Goal: Task Accomplishment & Management: Manage account settings

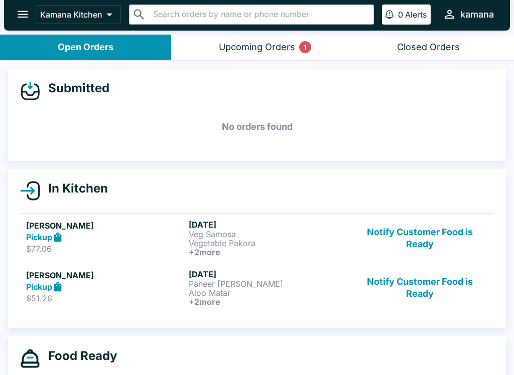
click at [252, 43] on div "Upcoming Orders 1" at bounding box center [257, 48] width 76 height 12
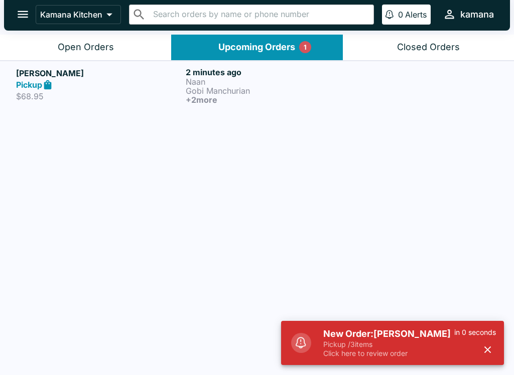
click at [214, 86] on p "Gobi Manchurian" at bounding box center [269, 90] width 166 height 9
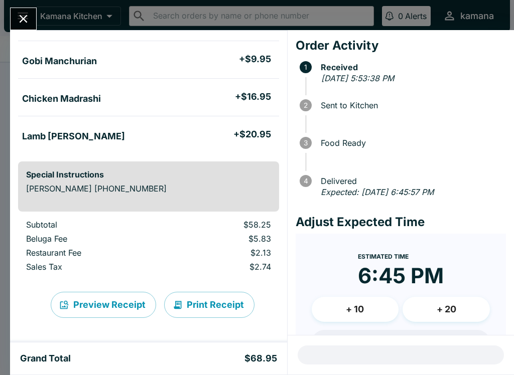
scroll to position [142, 0]
click at [217, 306] on button "Print Receipt" at bounding box center [209, 305] width 90 height 26
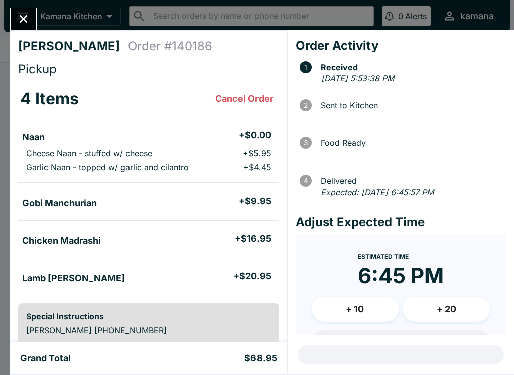
scroll to position [0, 0]
click at [29, 21] on icon "Close" at bounding box center [24, 19] width 14 height 14
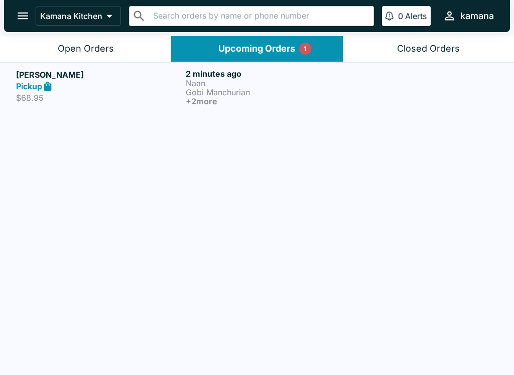
click at [311, 46] on div "1" at bounding box center [305, 49] width 12 height 12
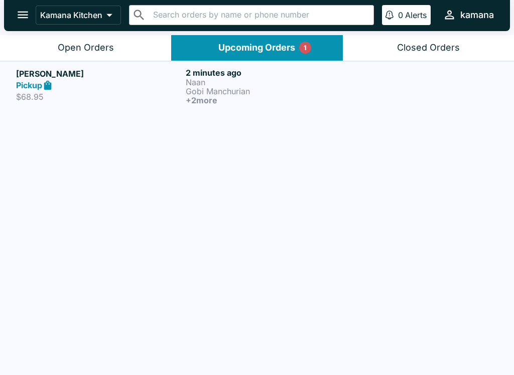
click at [289, 44] on div "Upcoming Orders 1" at bounding box center [256, 48] width 77 height 12
click at [233, 44] on div "Upcoming Orders 1" at bounding box center [256, 48] width 77 height 12
click at [294, 45] on div "Upcoming Orders 1" at bounding box center [256, 48] width 77 height 12
click at [23, 17] on icon "open drawer" at bounding box center [23, 15] width 14 height 14
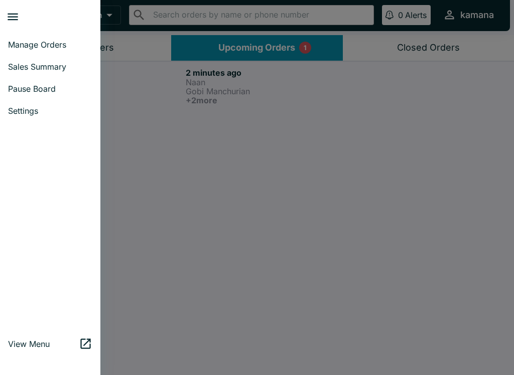
click at [47, 43] on span "Manage Orders" at bounding box center [50, 45] width 84 height 10
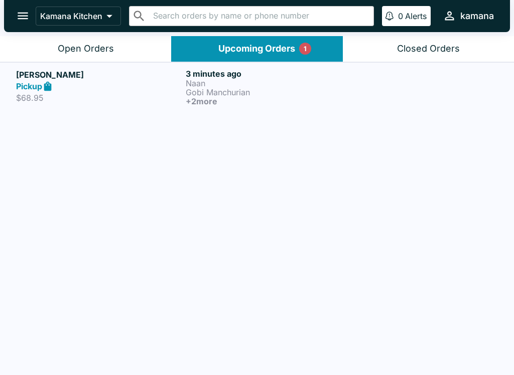
click at [28, 18] on icon "open drawer" at bounding box center [23, 16] width 14 height 14
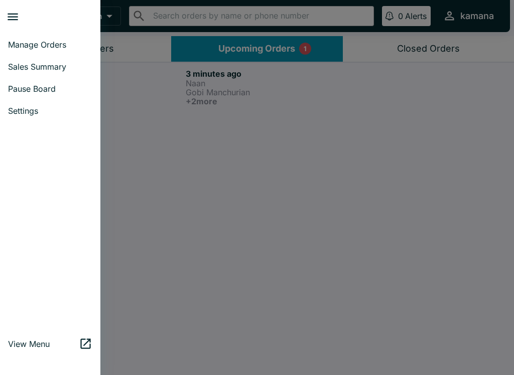
click at [43, 41] on span "Manage Orders" at bounding box center [50, 45] width 84 height 10
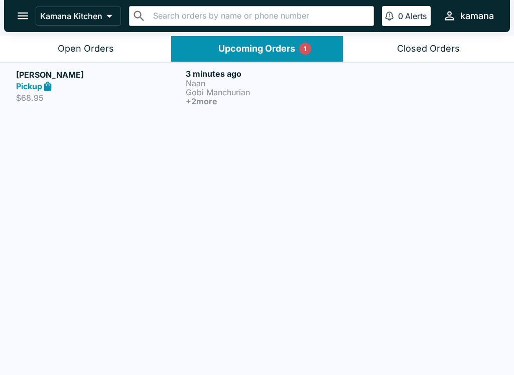
click at [220, 85] on p "Naan" at bounding box center [269, 83] width 166 height 9
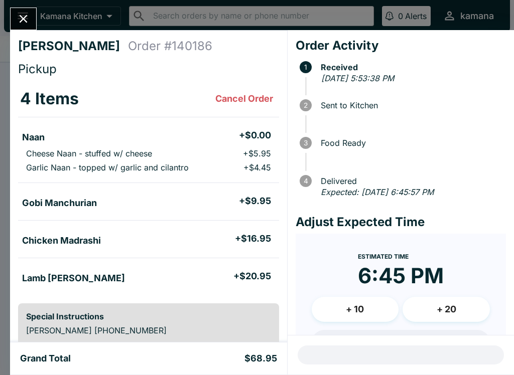
click at [20, 13] on icon "Close" at bounding box center [24, 19] width 14 height 14
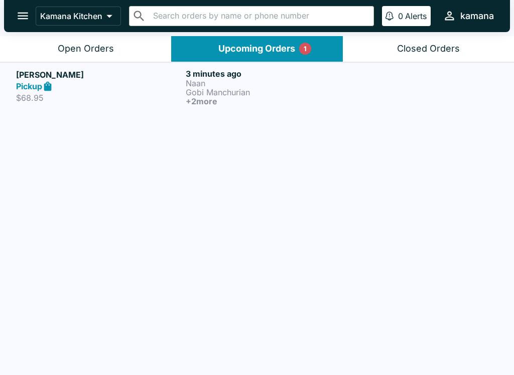
click at [91, 41] on button "Open Orders" at bounding box center [85, 49] width 171 height 26
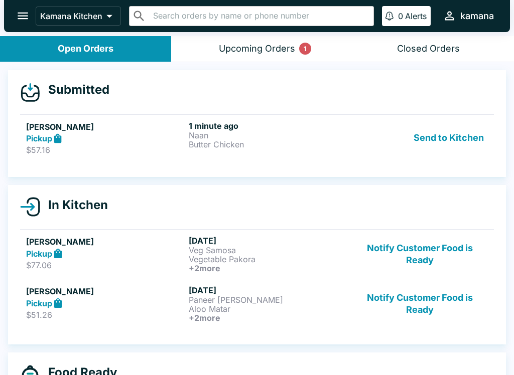
click at [435, 134] on button "Send to Kitchen" at bounding box center [448, 138] width 78 height 35
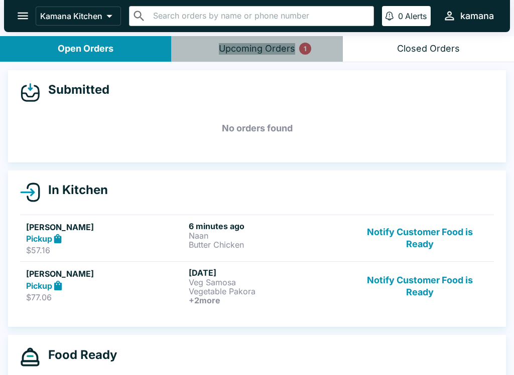
click at [262, 38] on button "Upcoming Orders 1" at bounding box center [256, 49] width 171 height 26
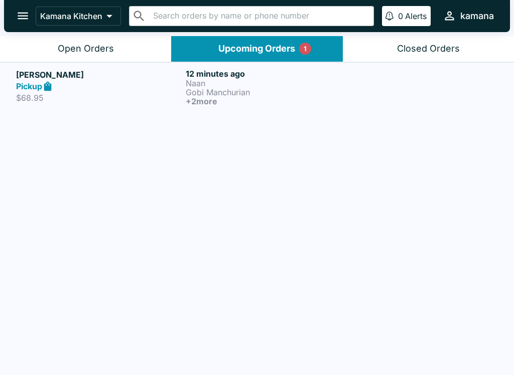
click at [82, 44] on div "Open Orders" at bounding box center [86, 49] width 56 height 12
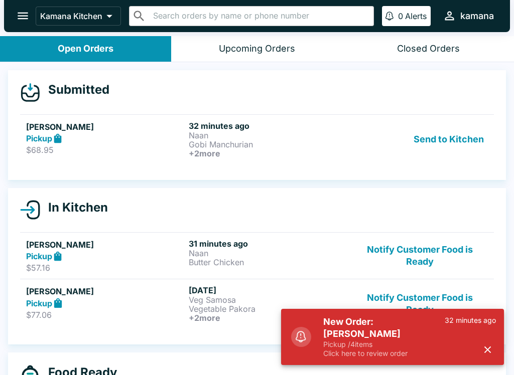
click at [446, 143] on button "Send to Kitchen" at bounding box center [448, 139] width 78 height 37
